Goal: Navigation & Orientation: Find specific page/section

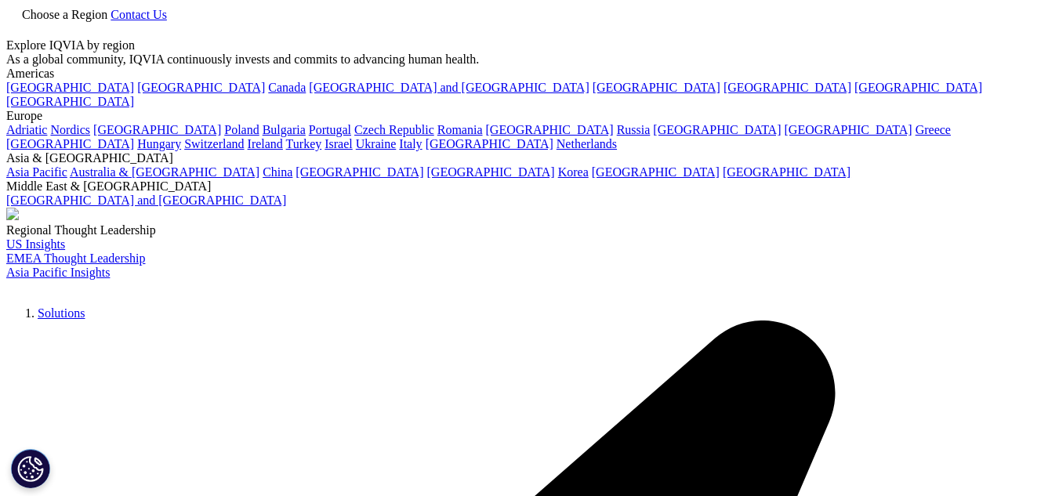
click at [107, 21] on span "Choose a Region" at bounding box center [64, 14] width 85 height 13
click at [137, 94] on link "[GEOGRAPHIC_DATA]" at bounding box center [201, 87] width 128 height 13
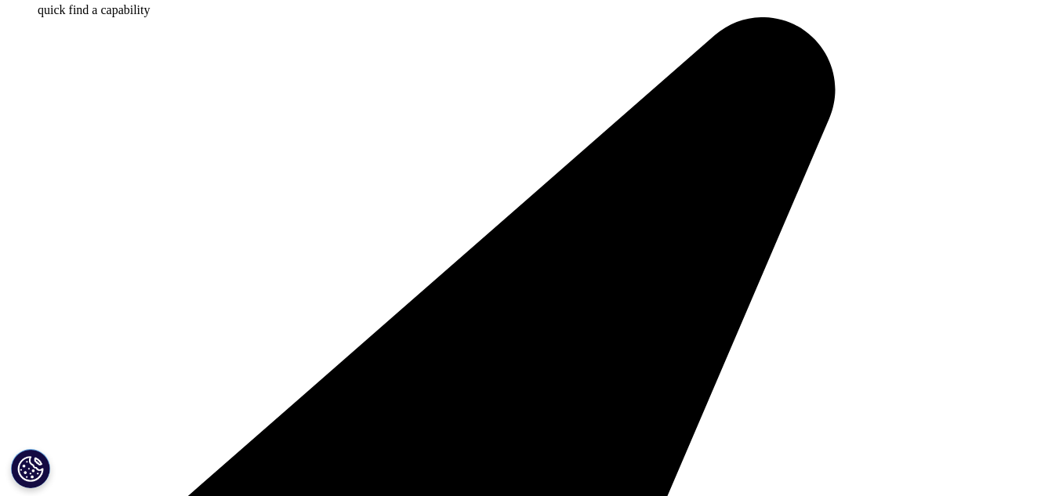
scroll to position [1490, 0]
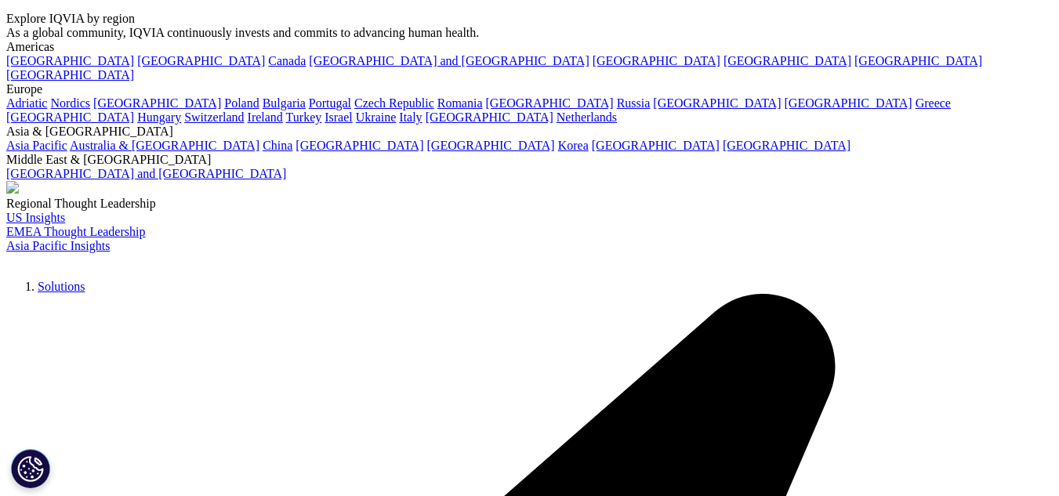
scroll to position [0, 0]
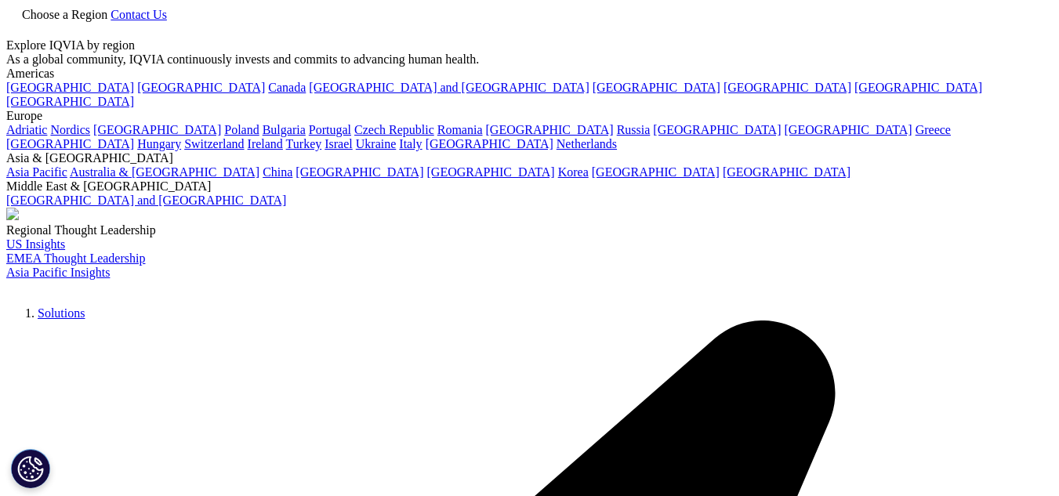
click at [19, 29] on icon at bounding box center [12, 28] width 13 height 13
click at [971, 38] on div at bounding box center [529, 38] width 1047 height 0
click at [167, 21] on link "Contact Us" at bounding box center [139, 14] width 56 height 13
